Goal: Navigation & Orientation: Find specific page/section

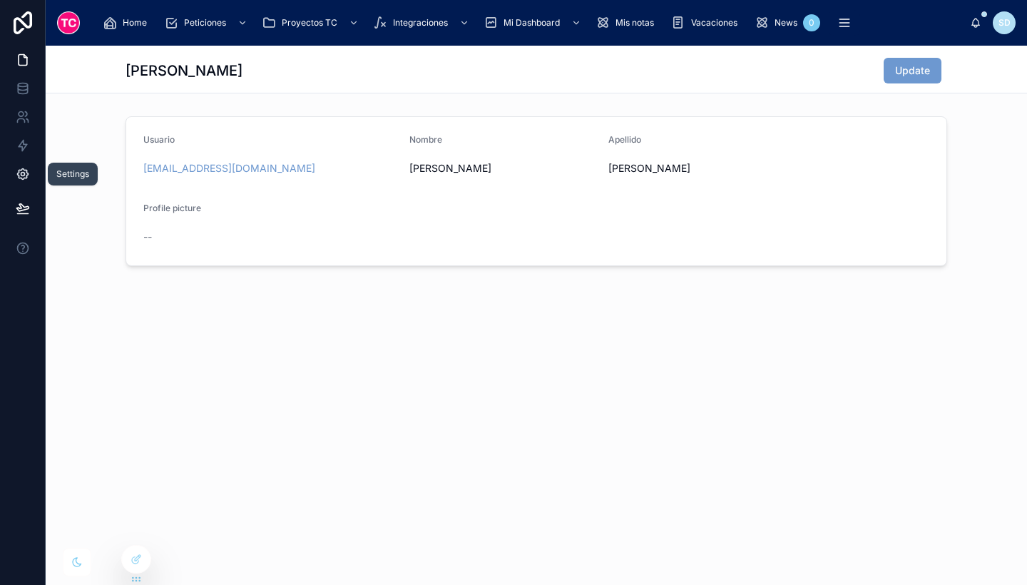
click at [21, 174] on icon at bounding box center [23, 174] width 14 height 14
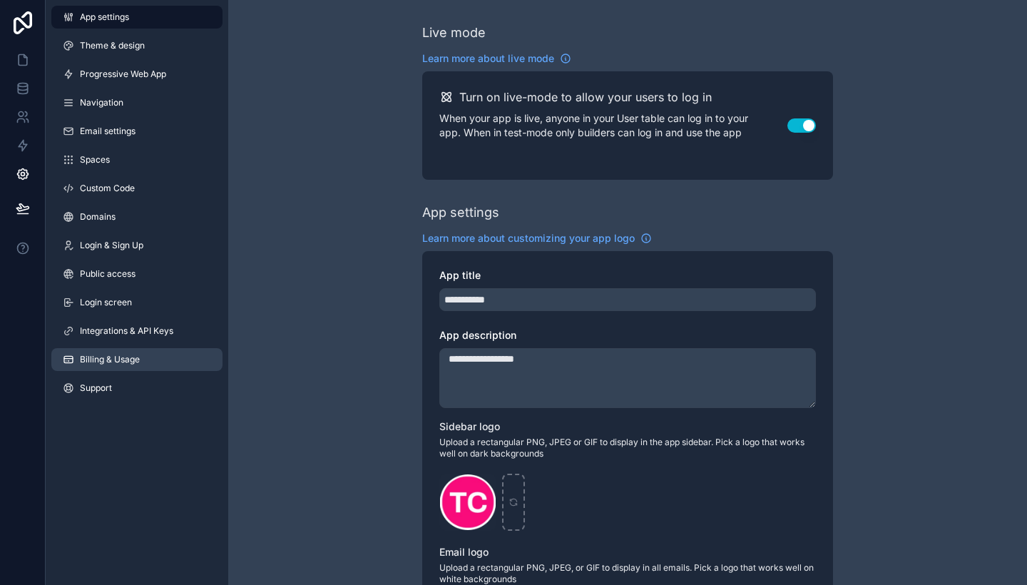
click at [126, 351] on link "Billing & Usage" at bounding box center [136, 359] width 171 height 23
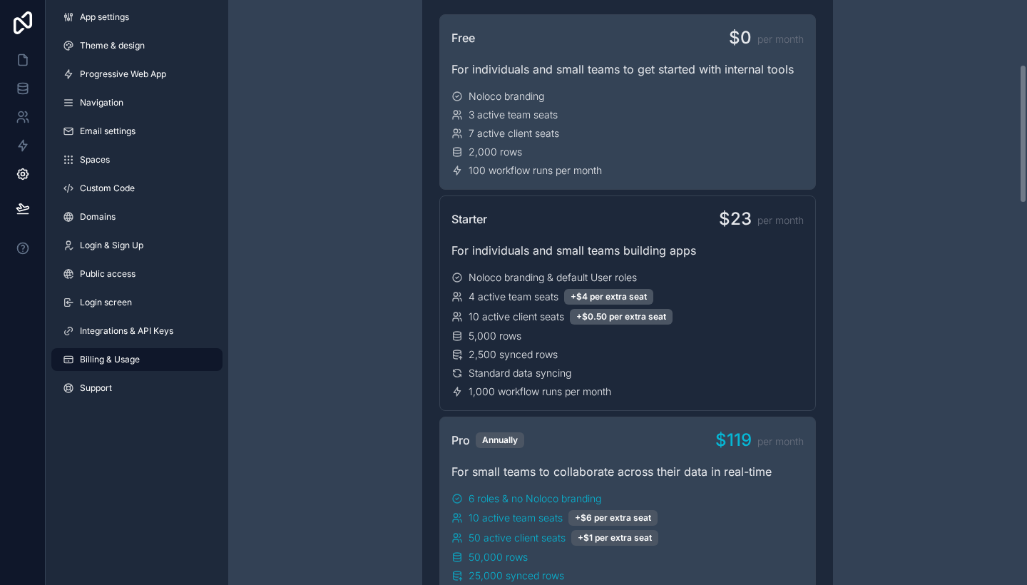
scroll to position [167, 0]
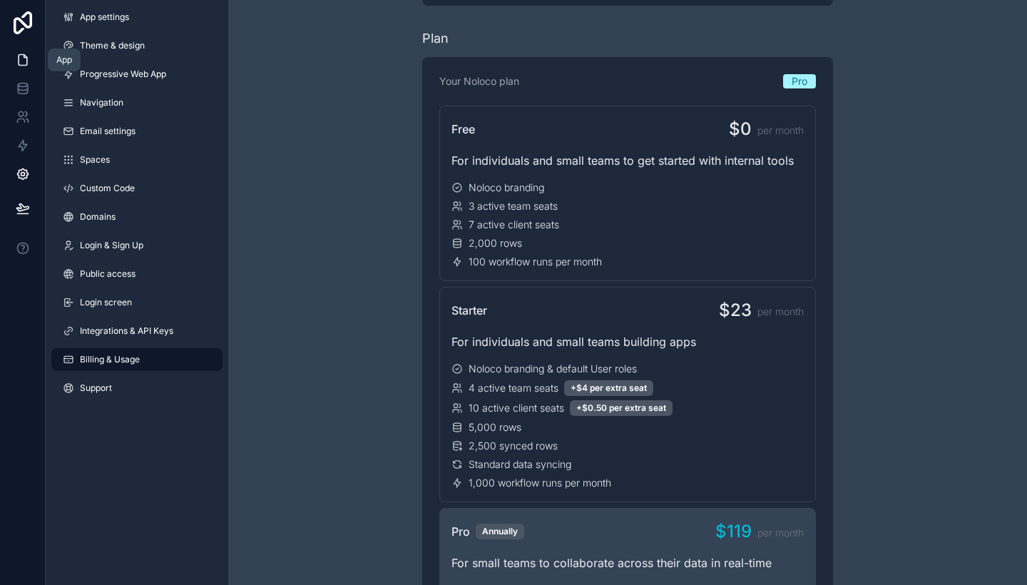
click at [27, 59] on icon at bounding box center [23, 60] width 9 height 11
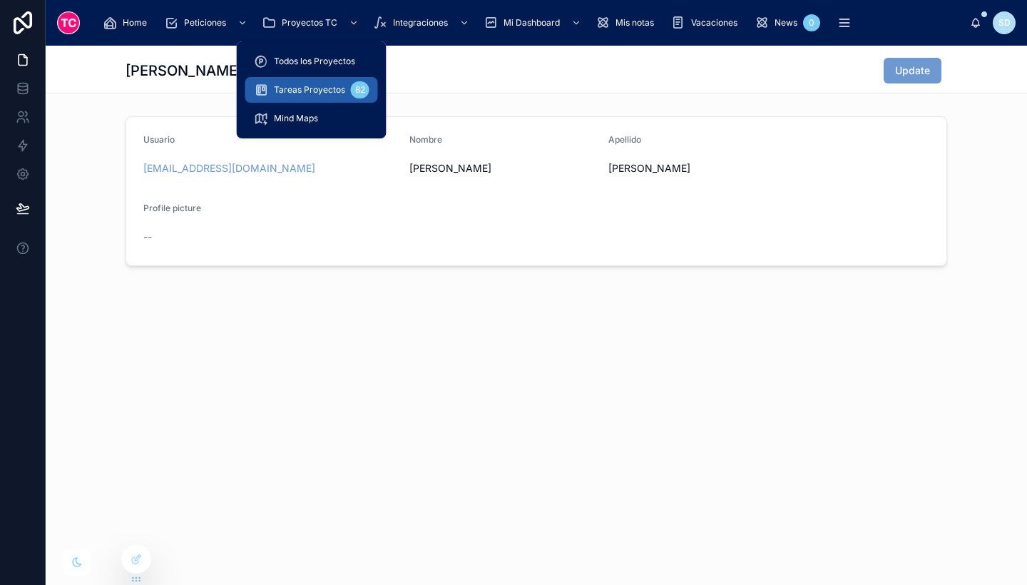
click at [323, 86] on span "Tareas Proyectos" at bounding box center [309, 89] width 71 height 11
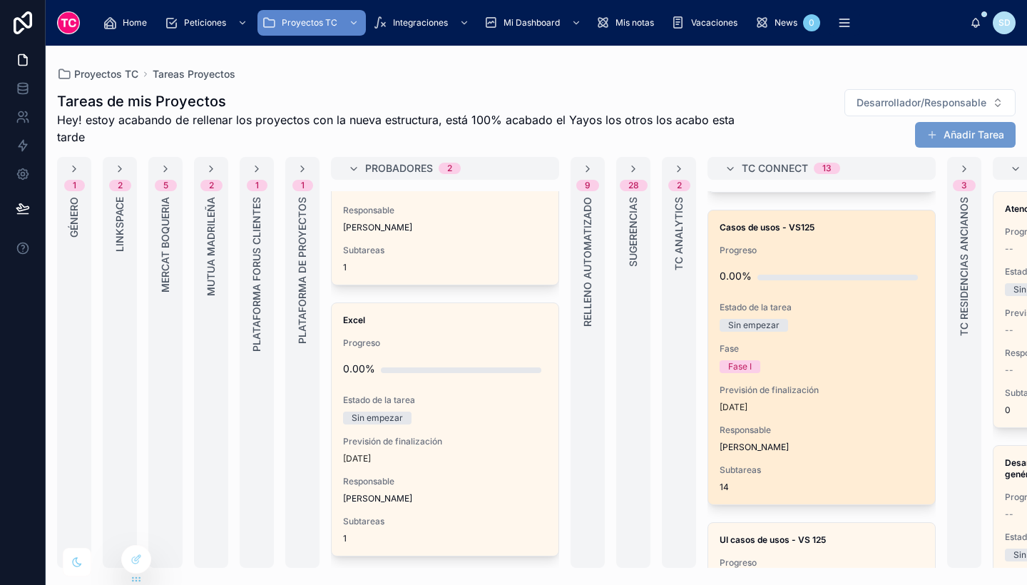
scroll to position [294, 0]
click at [852, 299] on div "Casos de usos - VS125 Progreso 0.00% Estado de la tarea Sin empezar Fase Fase I…" at bounding box center [821, 357] width 227 height 294
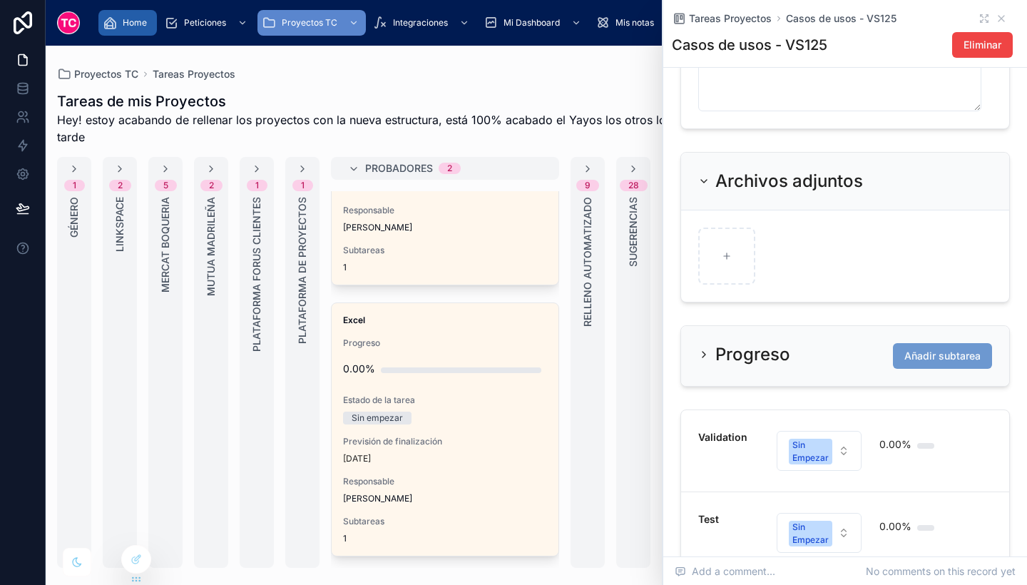
click at [140, 19] on span "Home" at bounding box center [135, 22] width 24 height 11
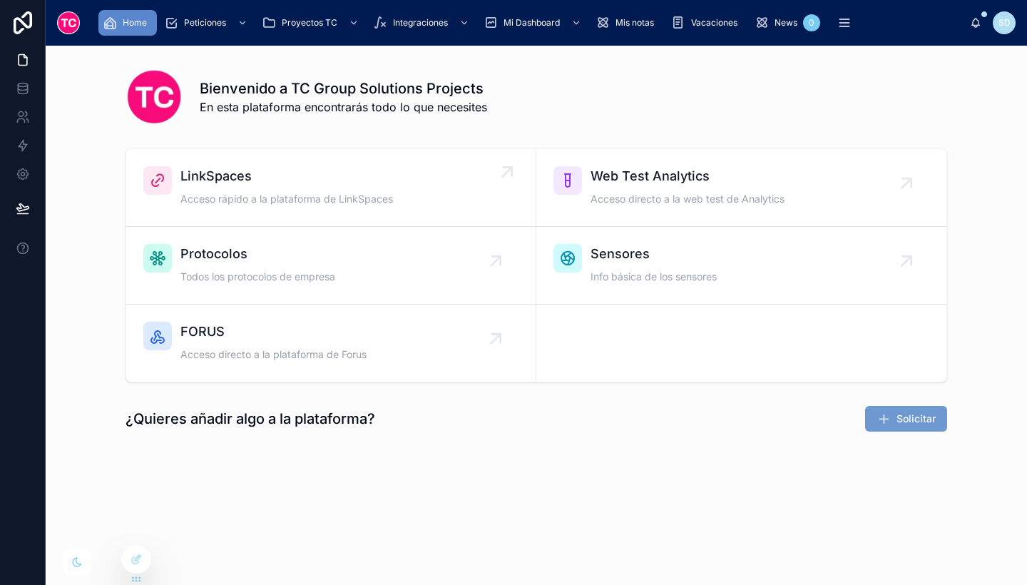
click at [324, 170] on span "LinkSpaces" at bounding box center [286, 176] width 213 height 20
